Goal: Register for event/course

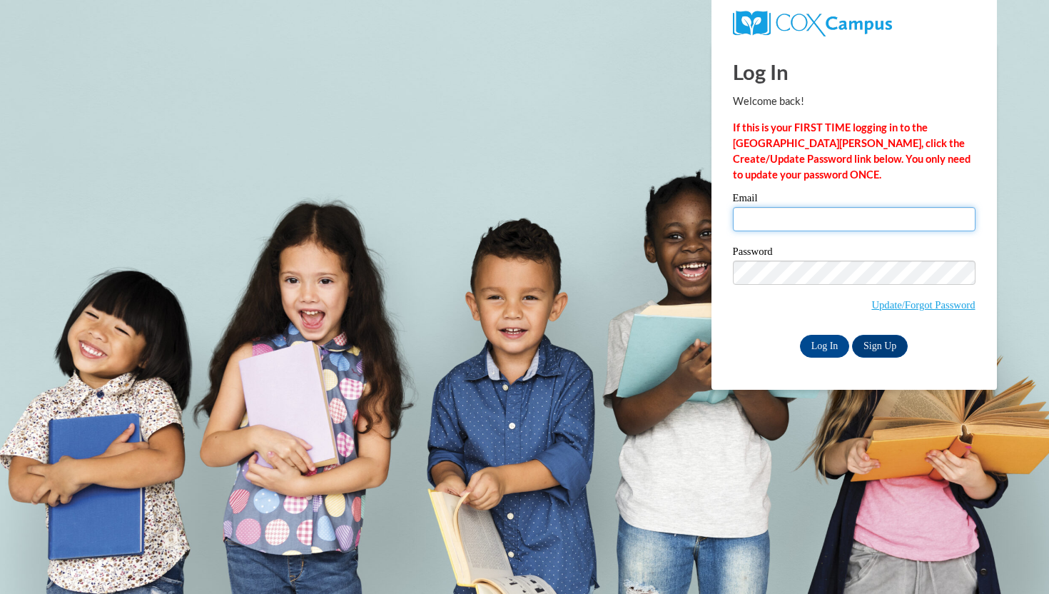
click at [792, 218] on input "Email" at bounding box center [854, 219] width 243 height 24
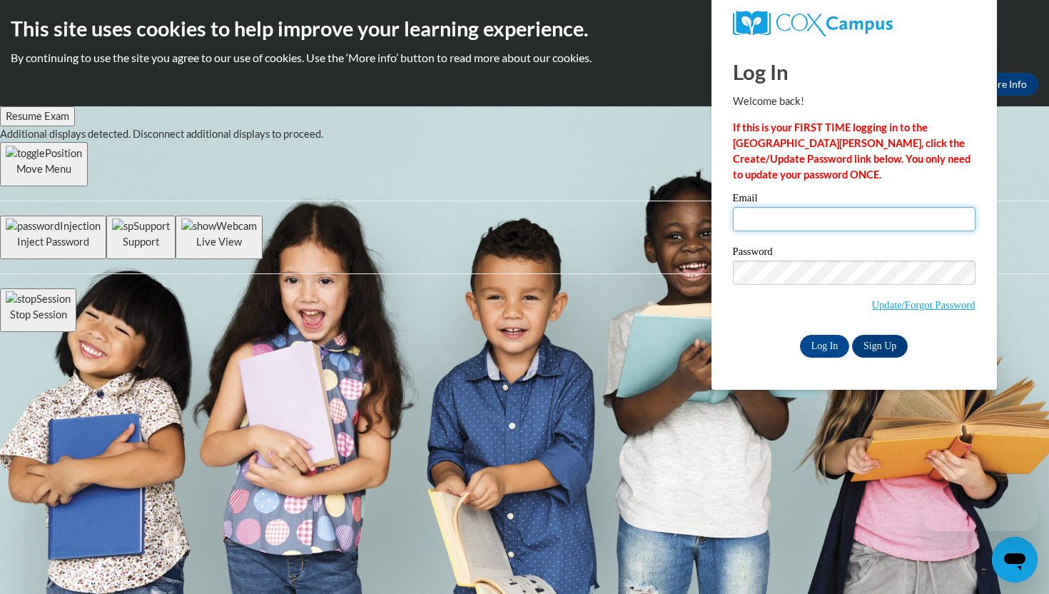
type input "mrscot1215@ung.edu"
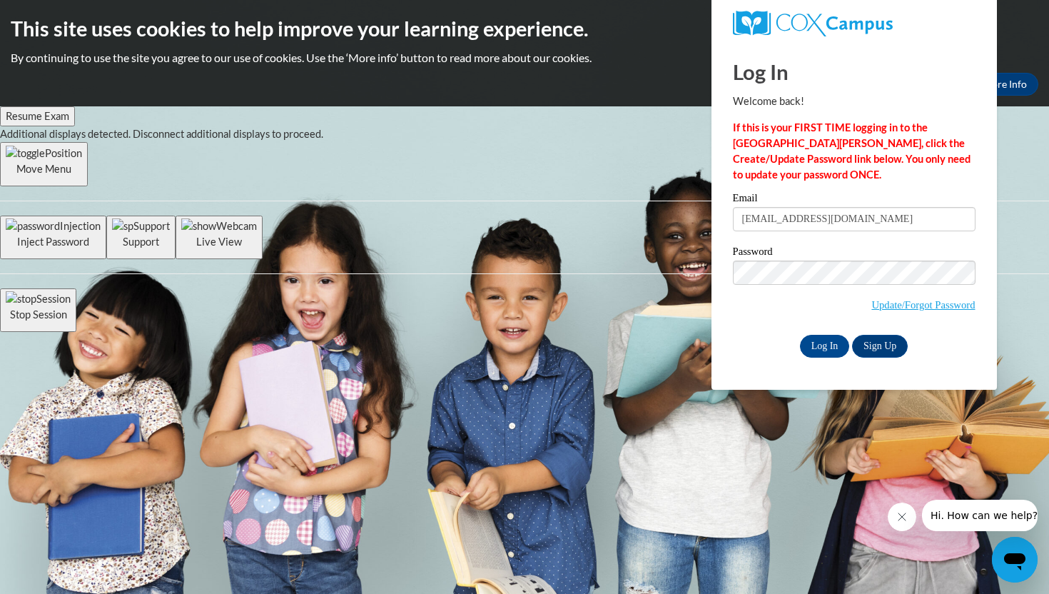
click at [1002, 172] on body "This site uses cookies to help improve your learning experience. By continuing …" at bounding box center [524, 297] width 1049 height 594
click at [900, 525] on button "Close message from company" at bounding box center [902, 517] width 29 height 29
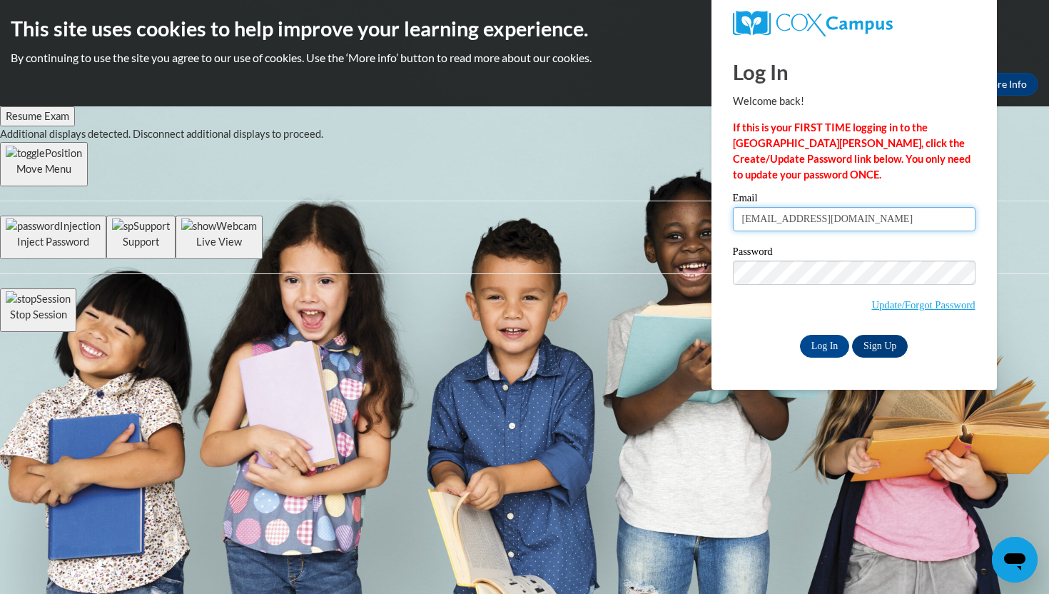
click at [846, 207] on input "mrscot1215@ung.edu" at bounding box center [854, 219] width 243 height 24
click at [821, 343] on input "Log In" at bounding box center [825, 346] width 50 height 23
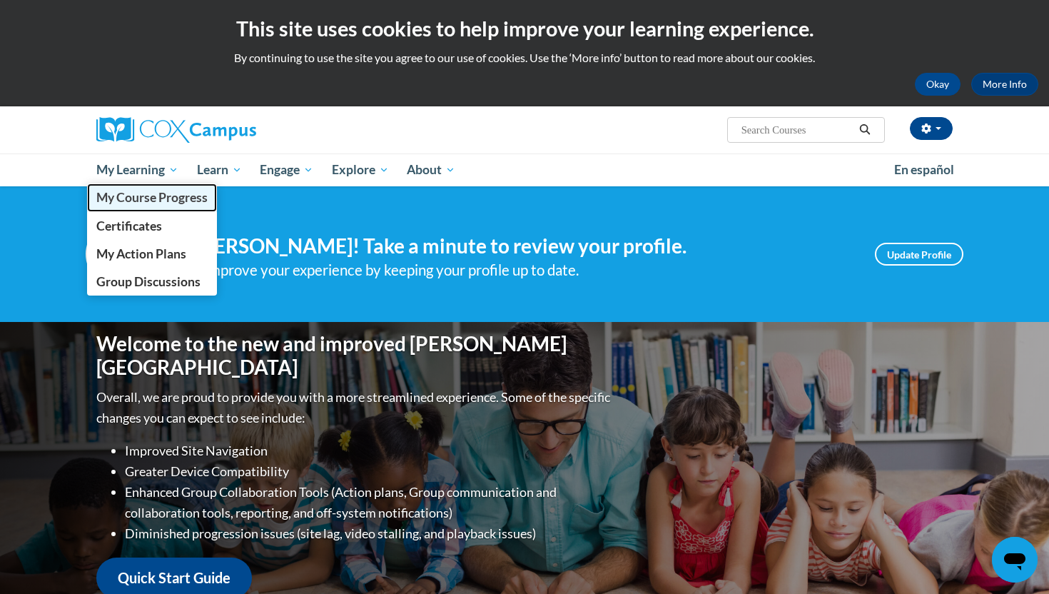
click at [163, 196] on span "My Course Progress" at bounding box center [151, 197] width 111 height 15
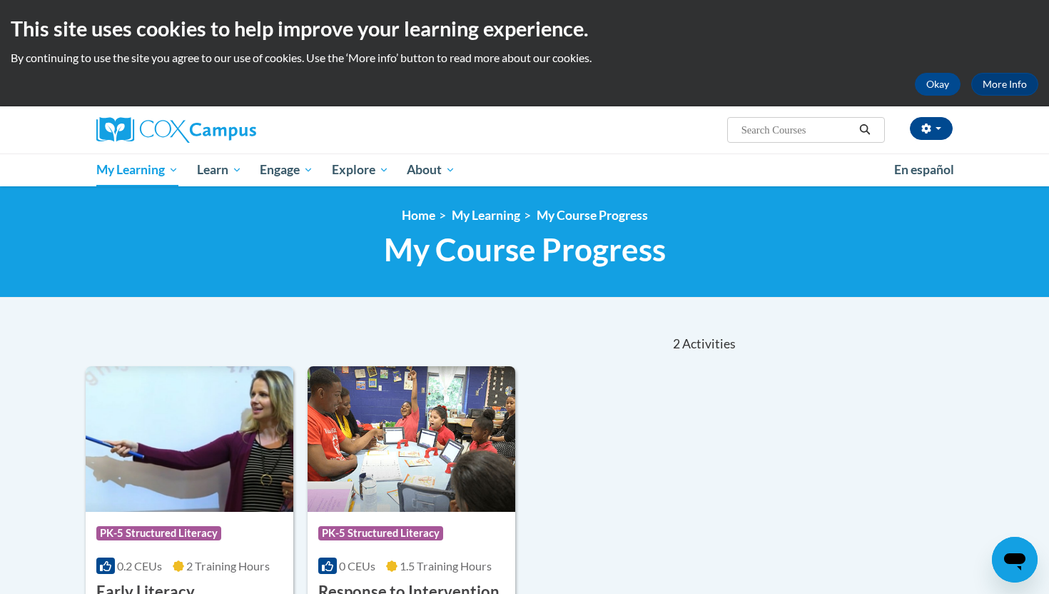
click at [760, 127] on input "Search..." at bounding box center [797, 129] width 114 height 17
type input "phonics"
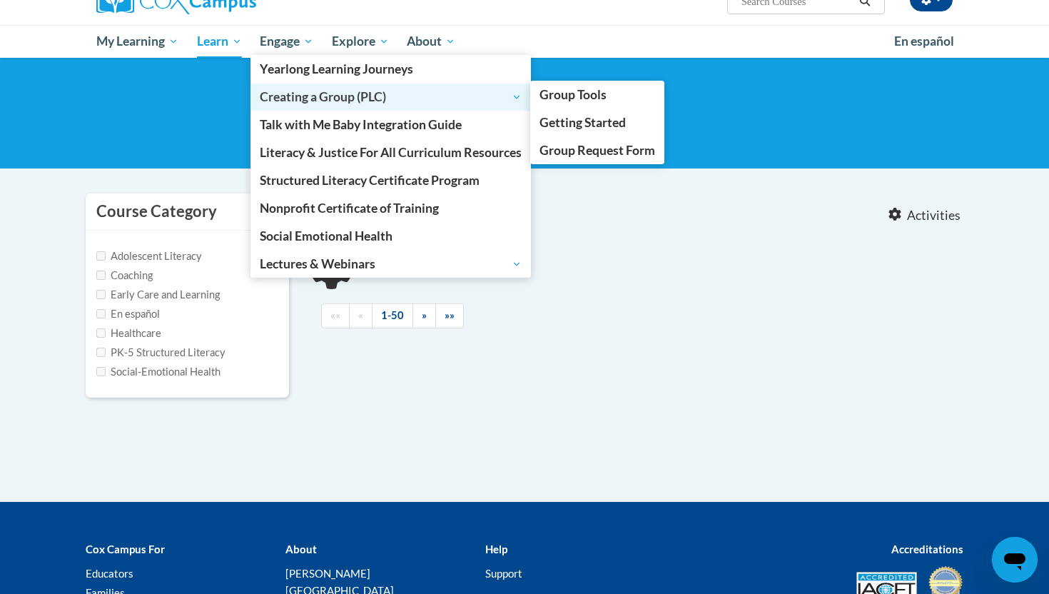
scroll to position [185, 0]
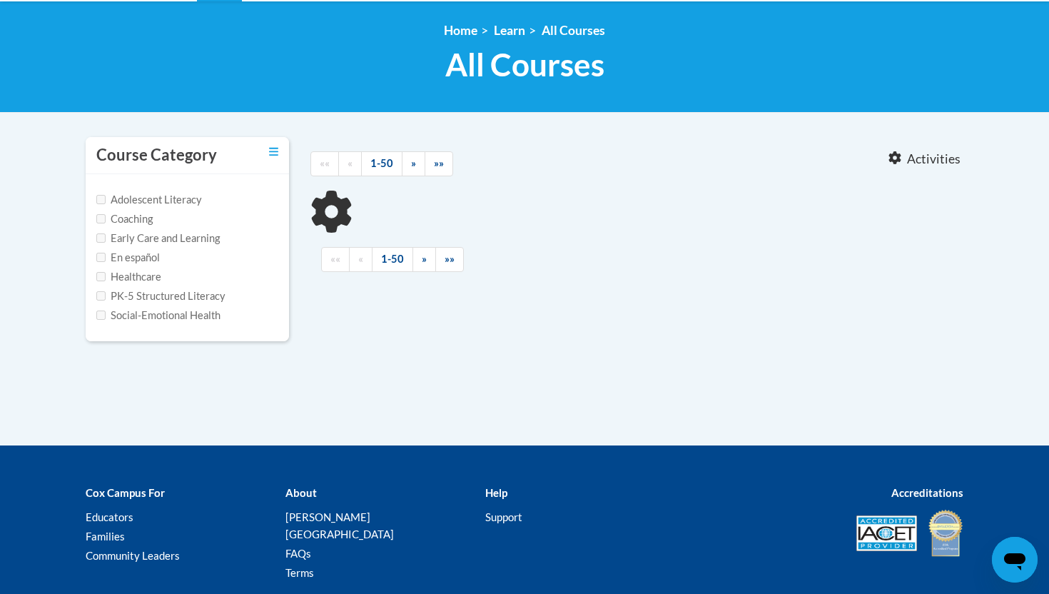
type input "phonics"
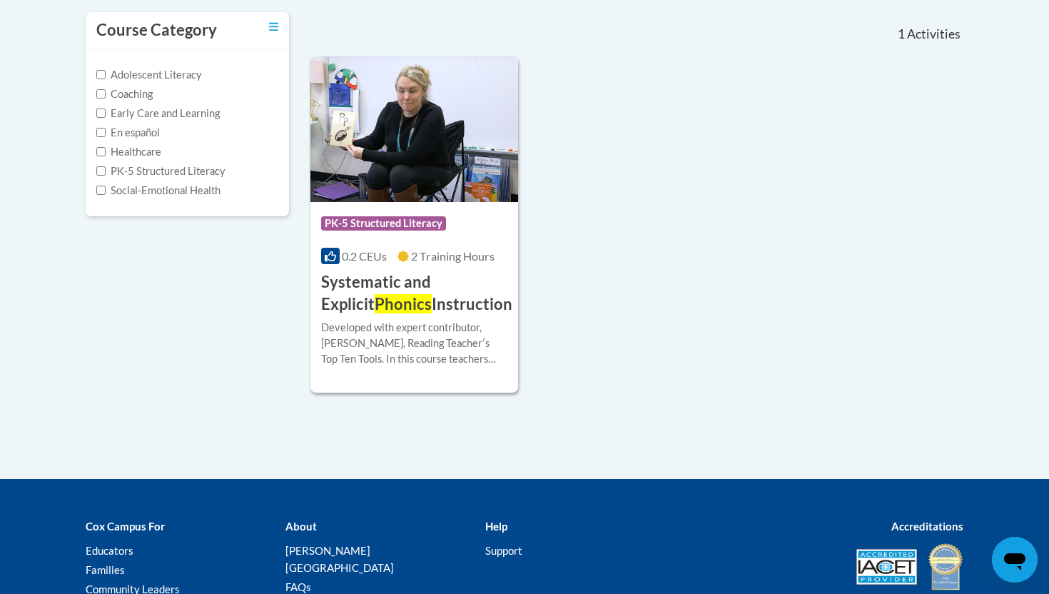
scroll to position [405, 0]
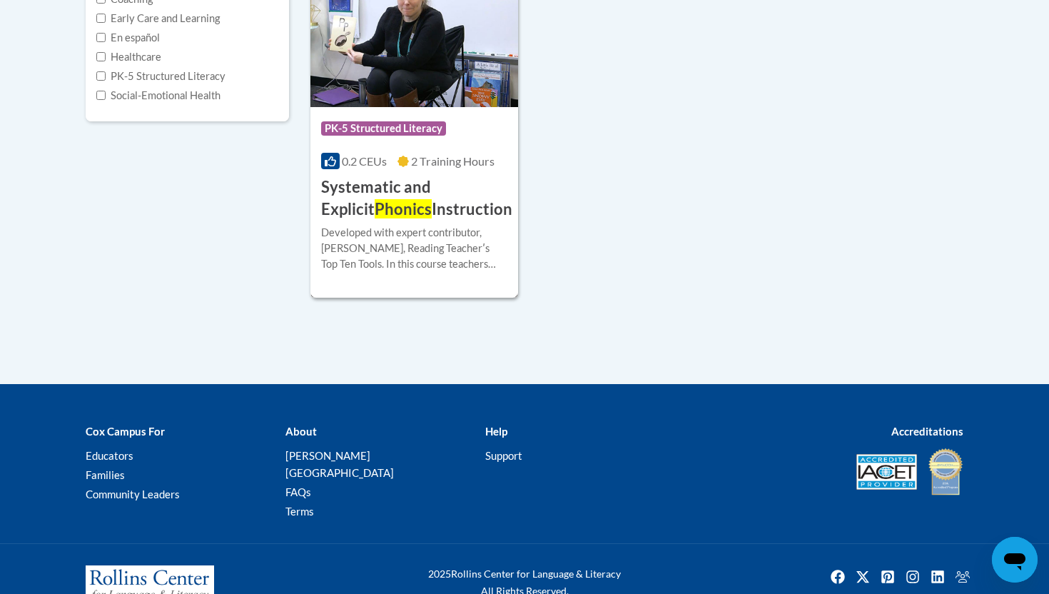
click at [449, 260] on div "Developed with expert contributor, Dr. Deborah Glaser, Reading Teacherʹs Top Te…" at bounding box center [414, 248] width 186 height 47
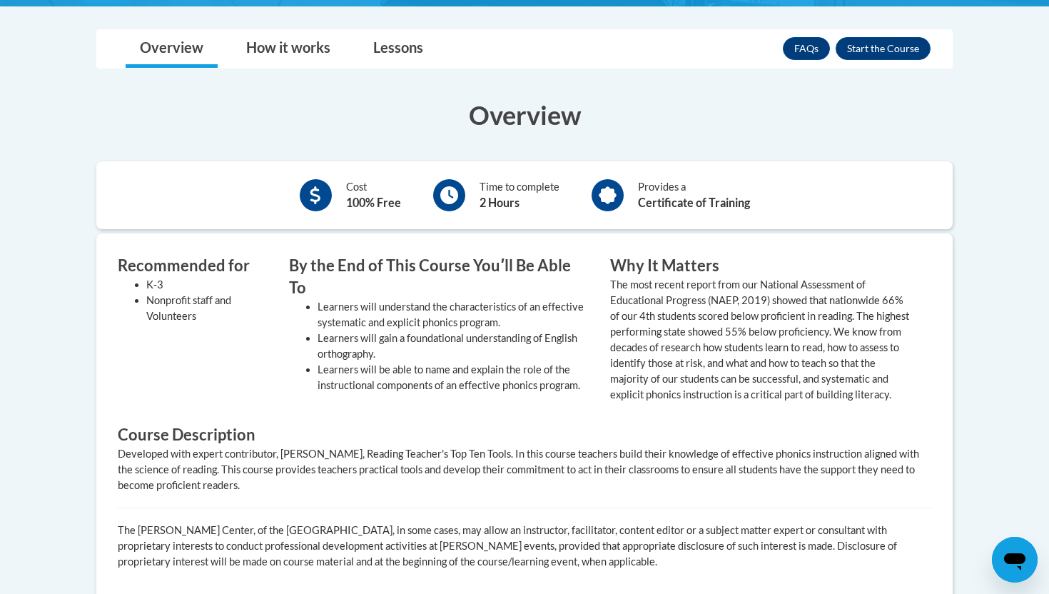
scroll to position [417, 0]
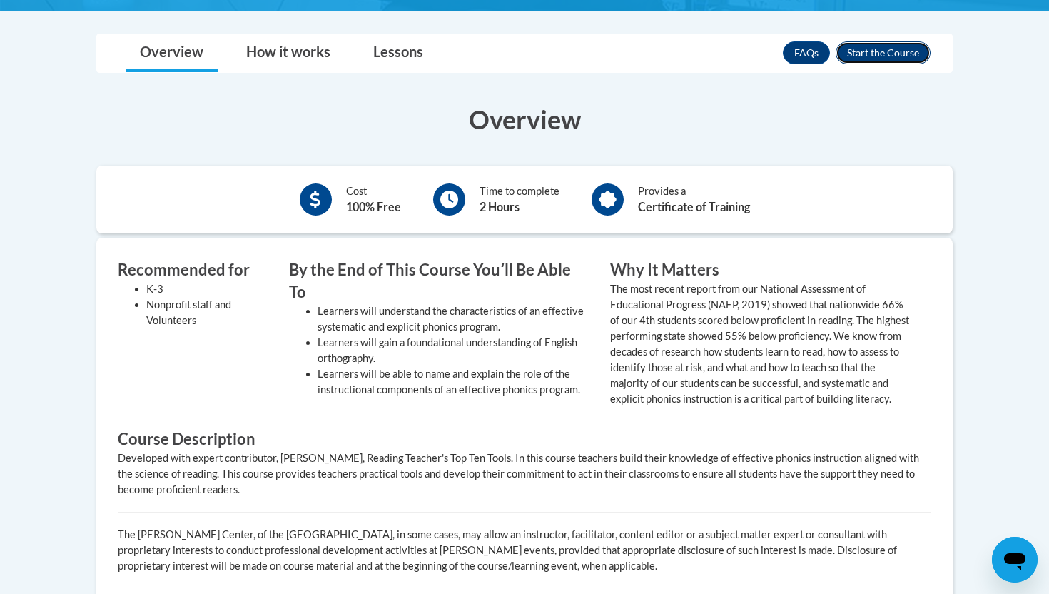
click at [871, 49] on button "Enroll" at bounding box center [883, 52] width 95 height 23
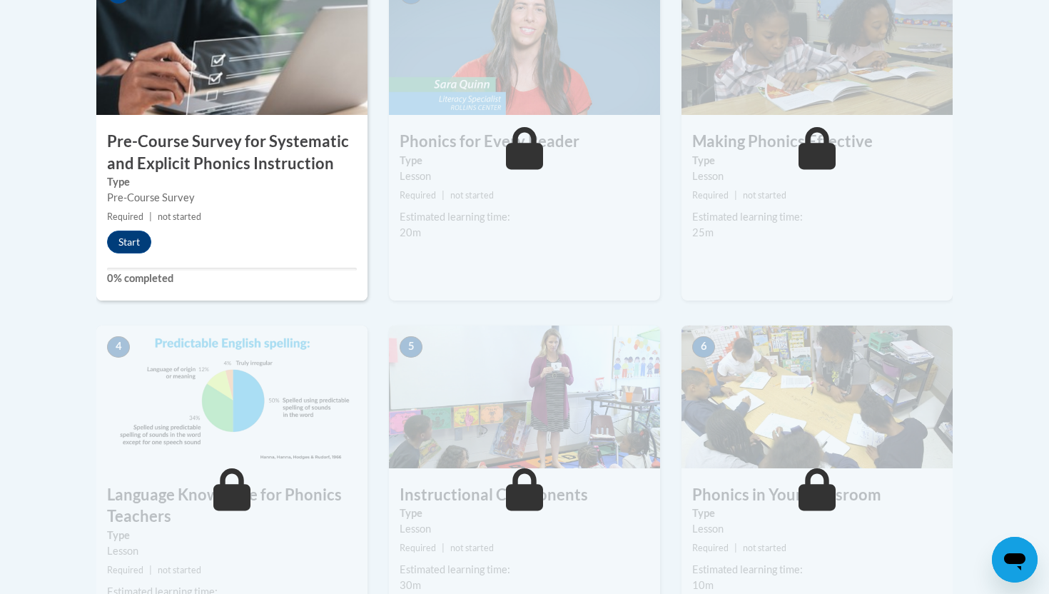
scroll to position [465, 0]
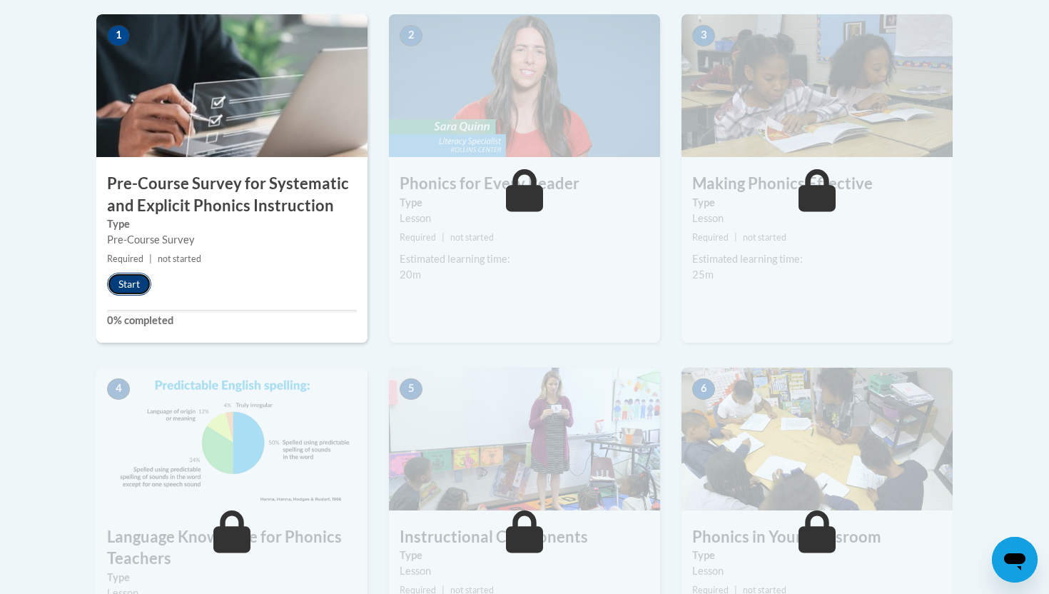
click at [141, 286] on button "Start" at bounding box center [129, 284] width 44 height 23
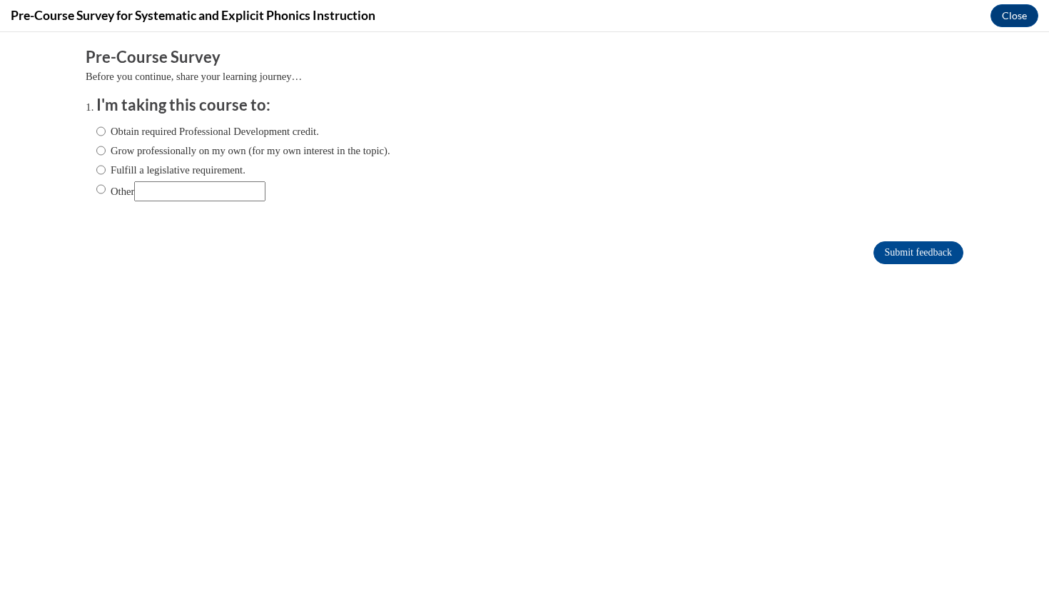
scroll to position [0, 0]
click at [288, 157] on label "Grow professionally on my own (for my own interest in the topic)." at bounding box center [243, 151] width 294 height 16
click at [106, 157] on input "Grow professionally on my own (for my own interest in the topic)." at bounding box center [100, 151] width 9 height 16
radio input "true"
click at [931, 253] on input "Submit feedback" at bounding box center [919, 252] width 90 height 23
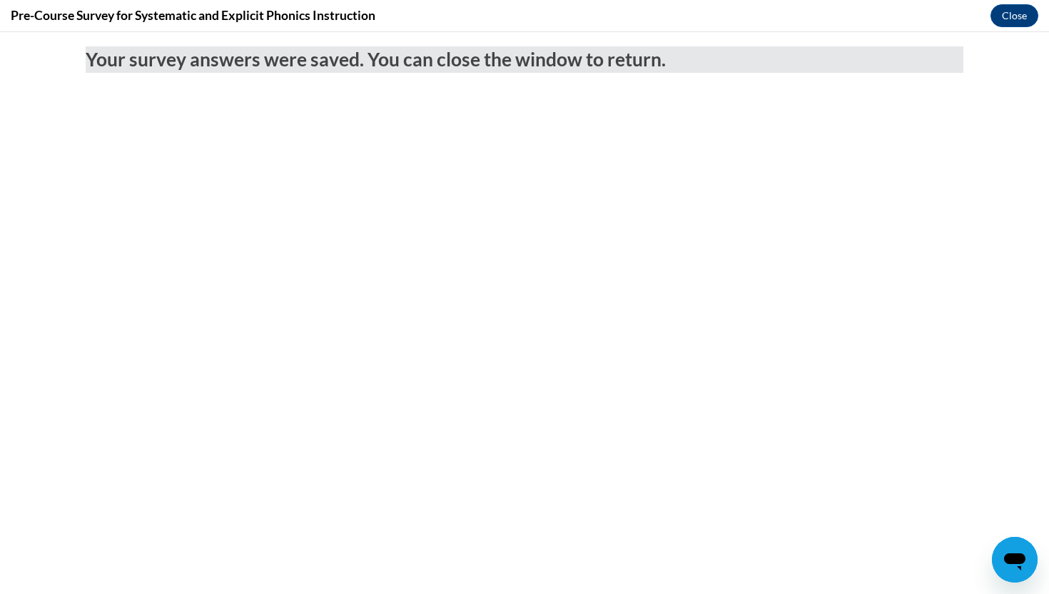
click at [663, 179] on body "Your survey answers were saved. You can close the window to return." at bounding box center [524, 313] width 1049 height 562
click at [1018, 16] on button "Close" at bounding box center [1015, 15] width 48 height 23
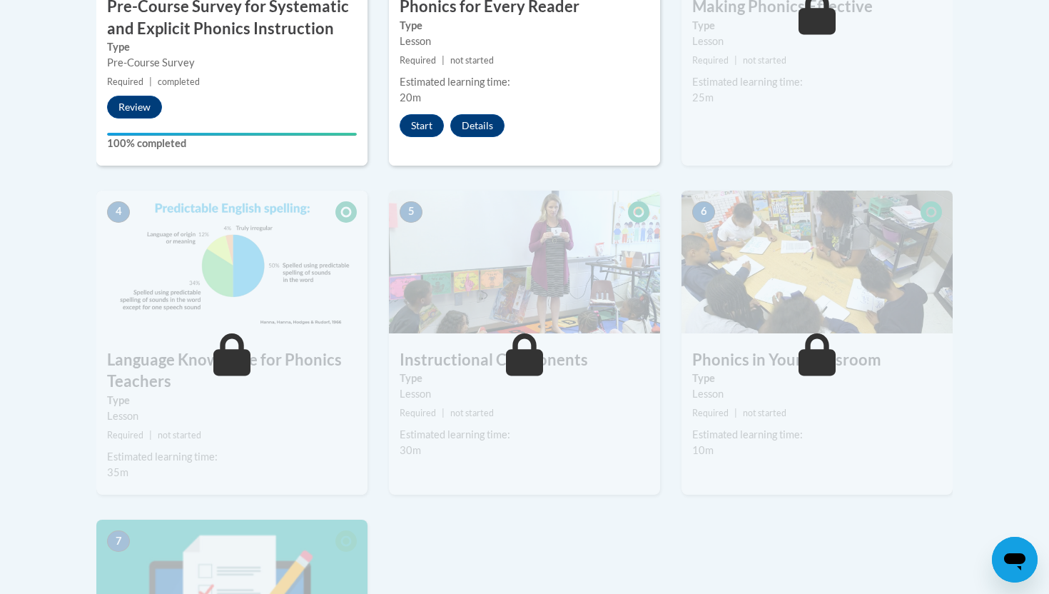
scroll to position [550, 0]
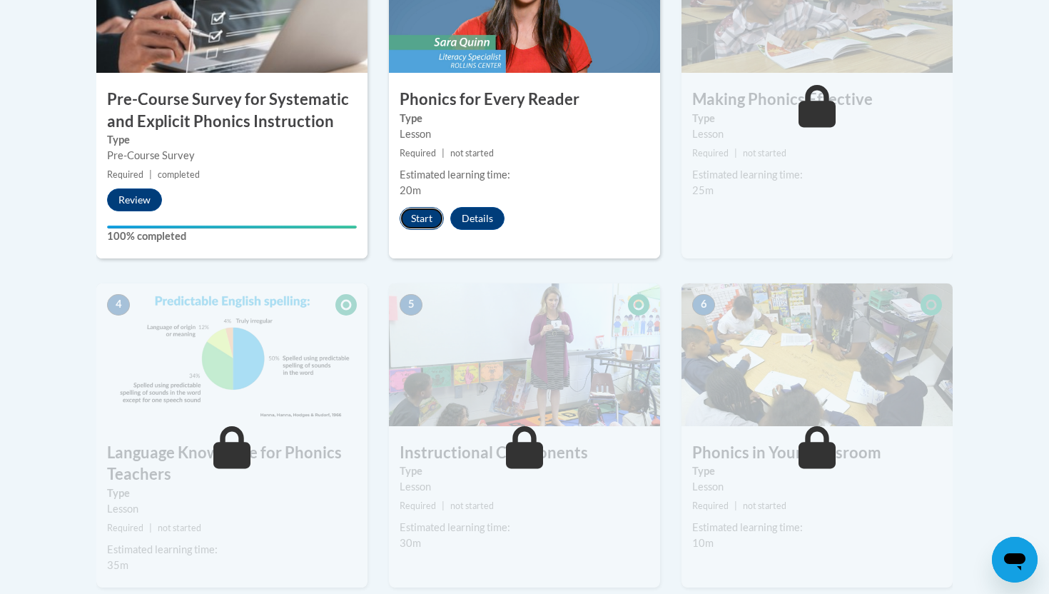
click at [410, 215] on button "Start" at bounding box center [422, 218] width 44 height 23
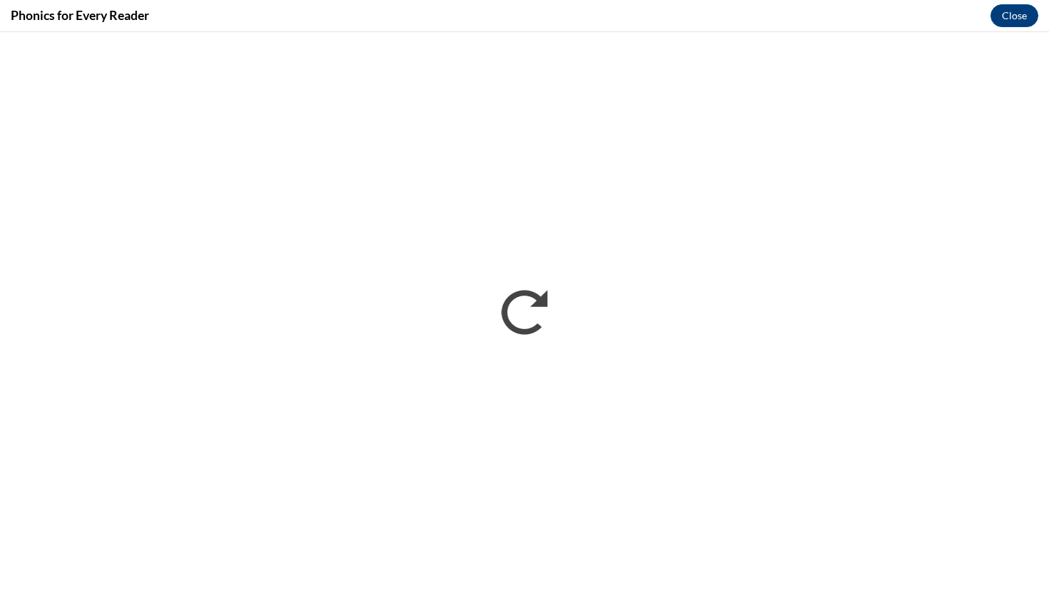
scroll to position [0, 0]
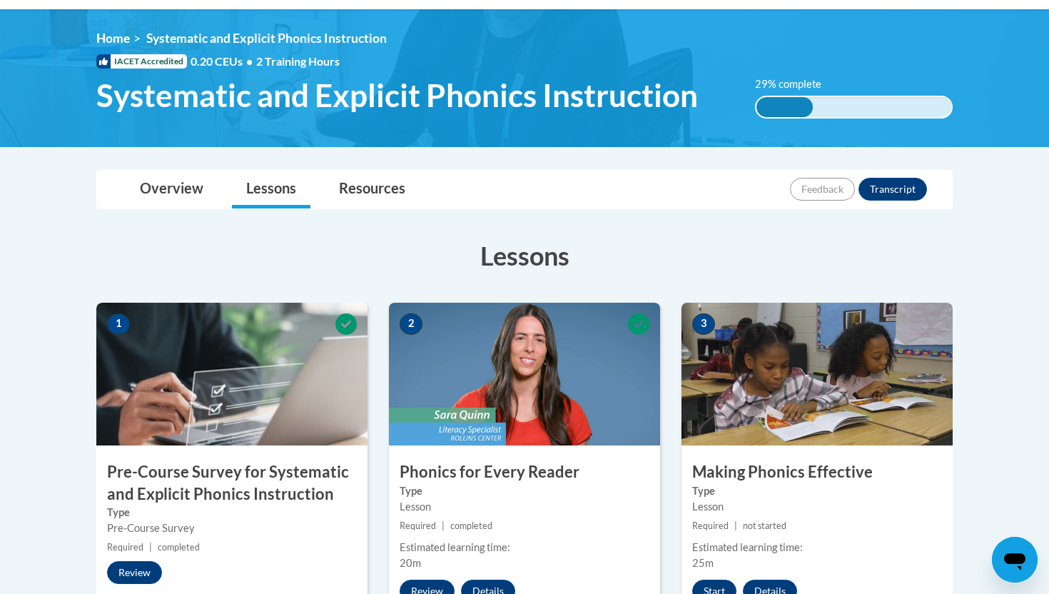
scroll to position [281, 0]
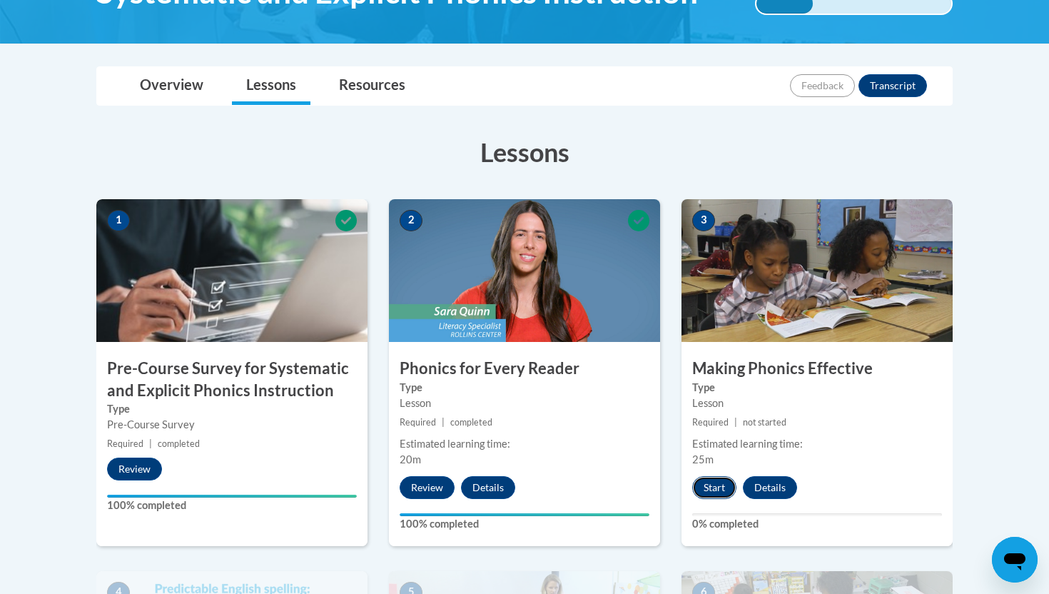
click at [711, 486] on button "Start" at bounding box center [714, 487] width 44 height 23
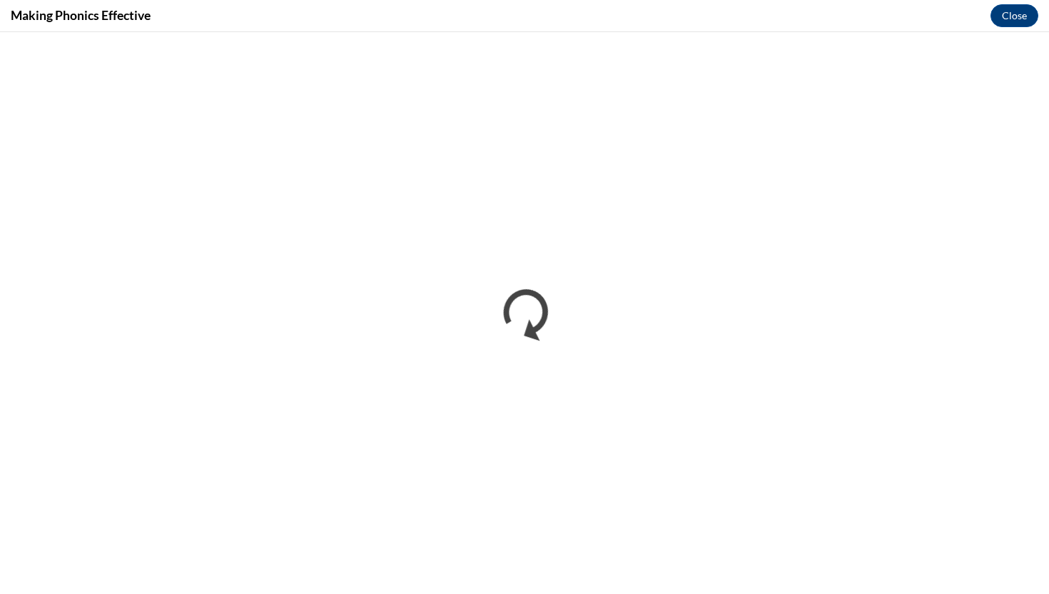
scroll to position [0, 0]
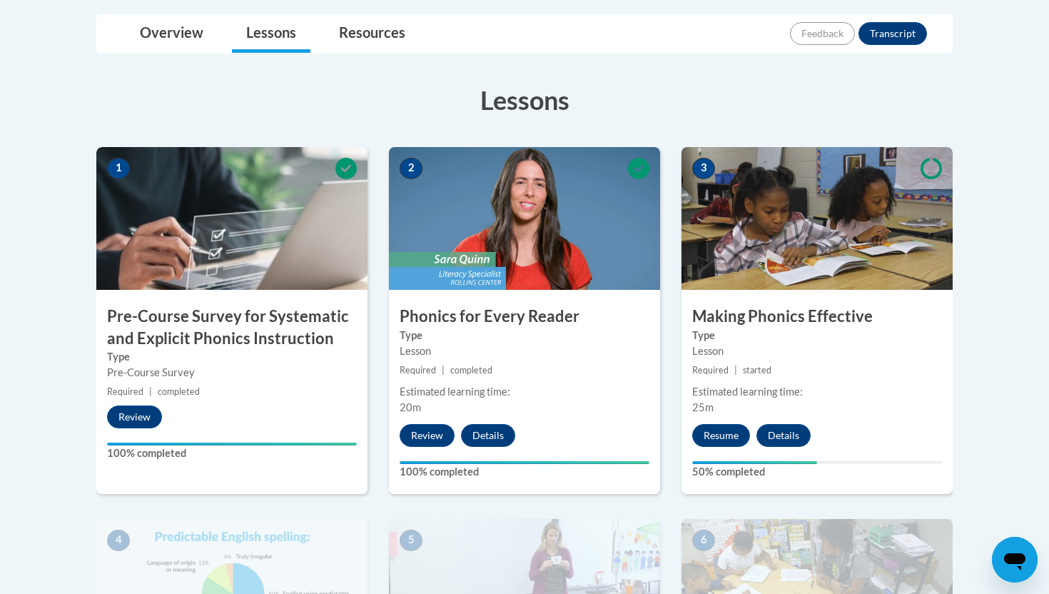
scroll to position [334, 0]
